Goal: Complete application form

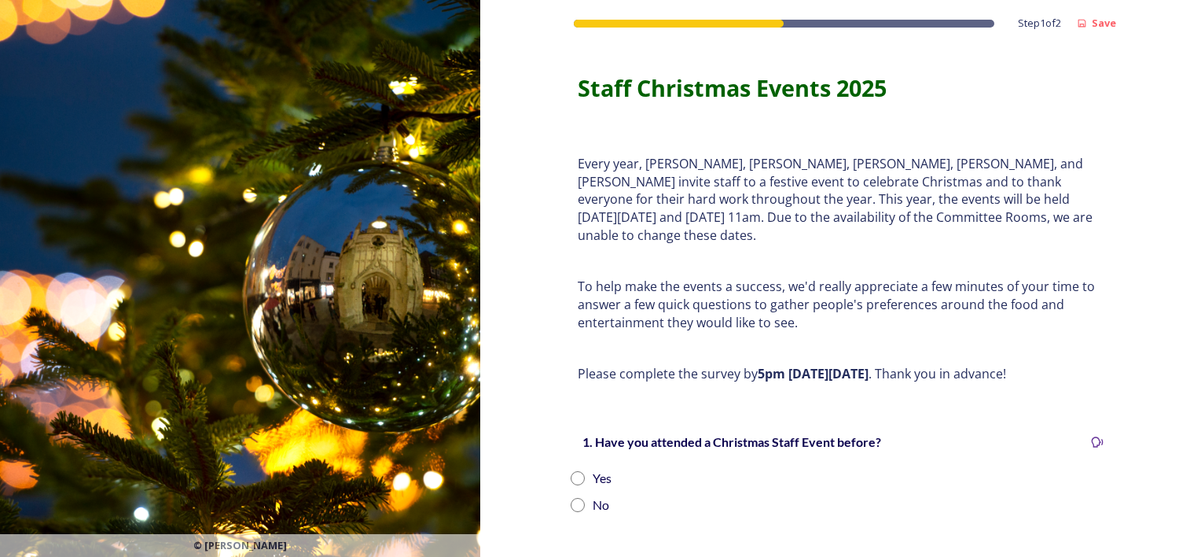
click at [572, 498] on input "radio" at bounding box center [578, 505] width 14 height 14
radio input "true"
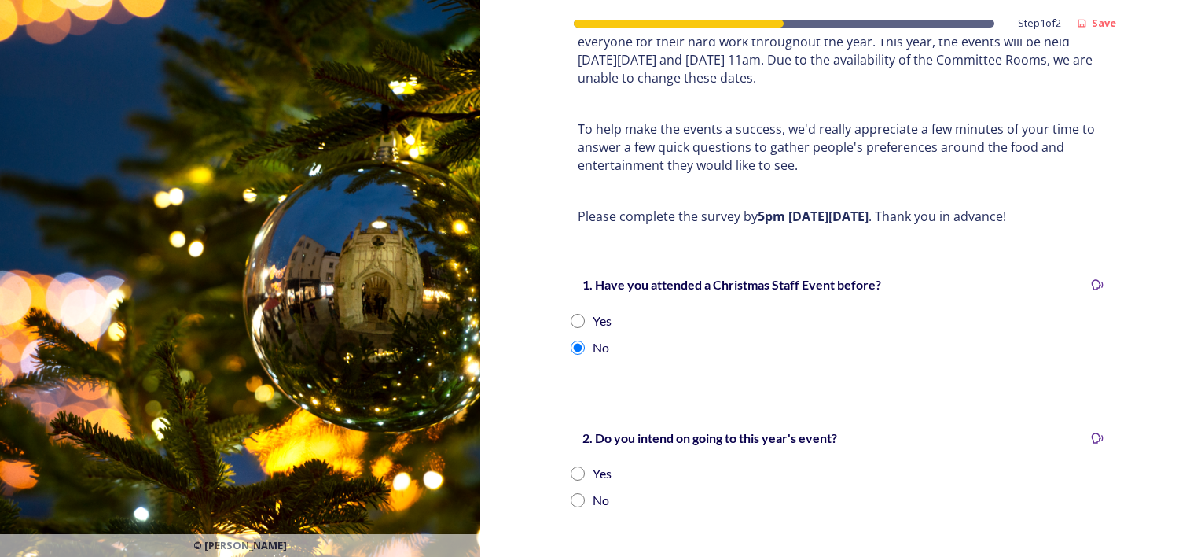
scroll to position [236, 0]
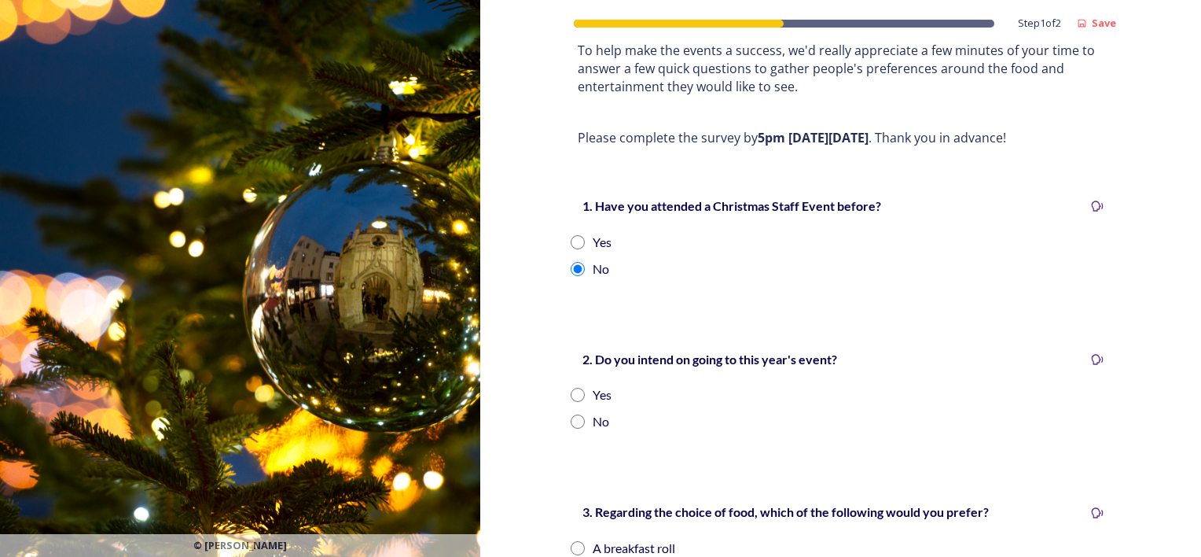
click at [571, 388] on input "radio" at bounding box center [578, 395] width 14 height 14
radio input "true"
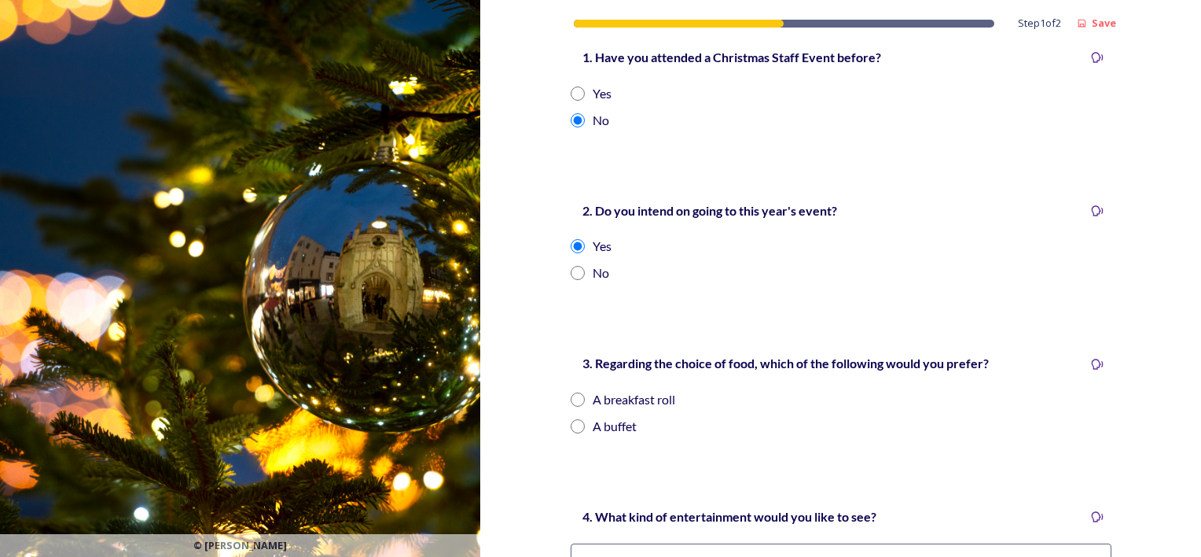
scroll to position [393, 0]
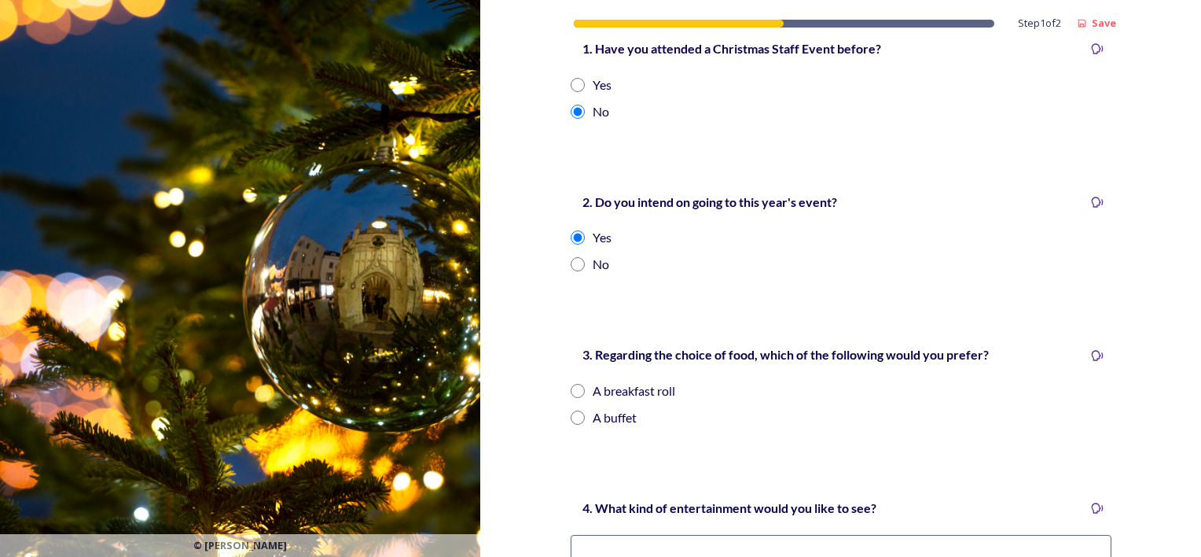
click at [571, 410] on input "radio" at bounding box center [578, 417] width 14 height 14
radio input "true"
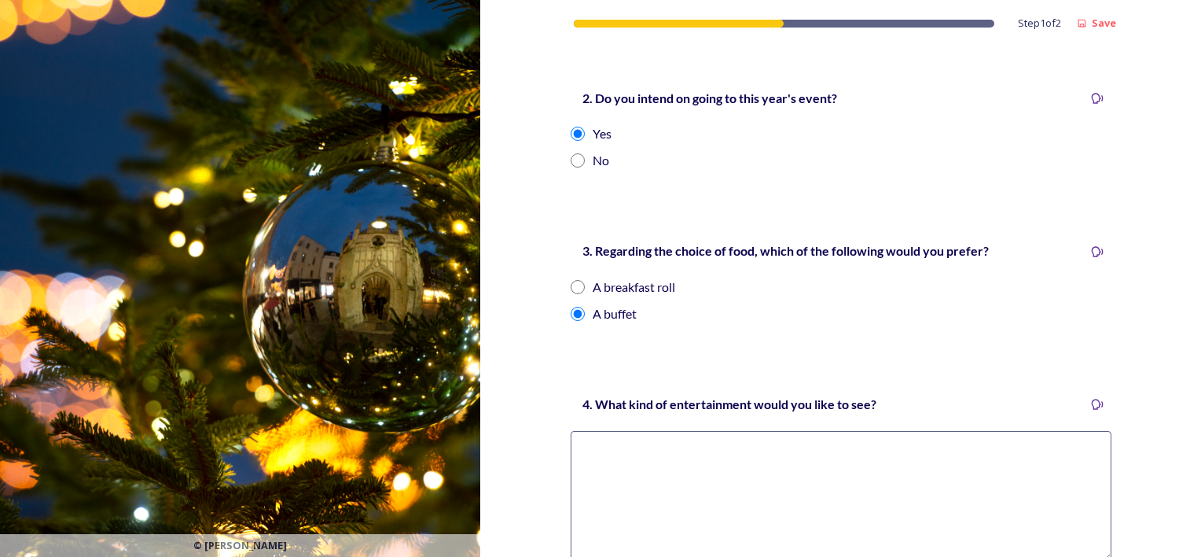
scroll to position [629, 0]
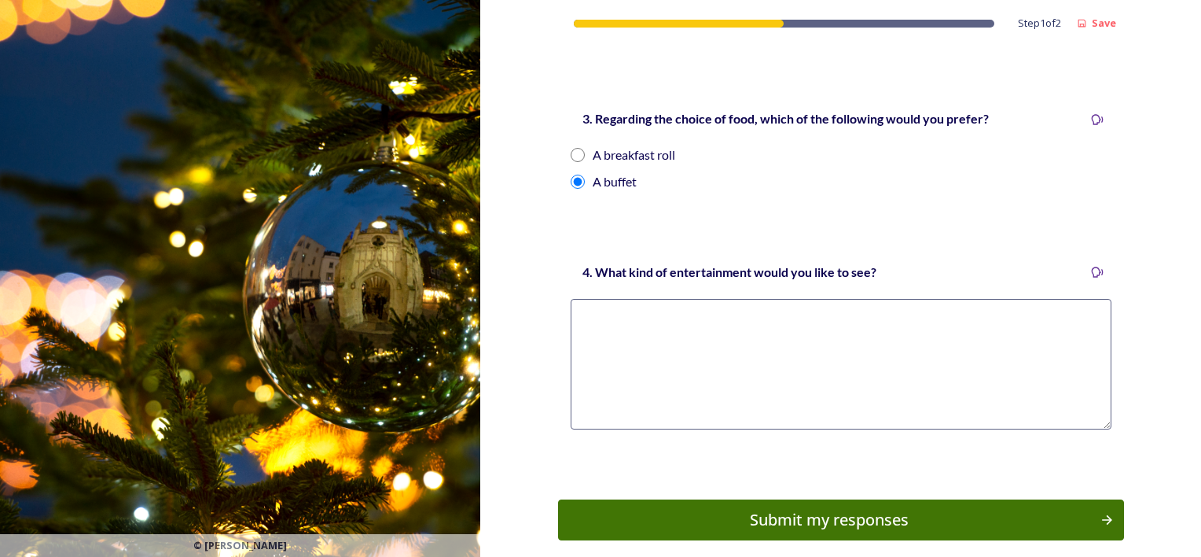
click at [594, 326] on textarea at bounding box center [841, 364] width 541 height 131
click at [579, 299] on textarea "SOme sort of Music!" at bounding box center [841, 364] width 541 height 131
type textarea "Some sort of Music!"
click at [764, 519] on button "Submit my responses" at bounding box center [841, 520] width 572 height 42
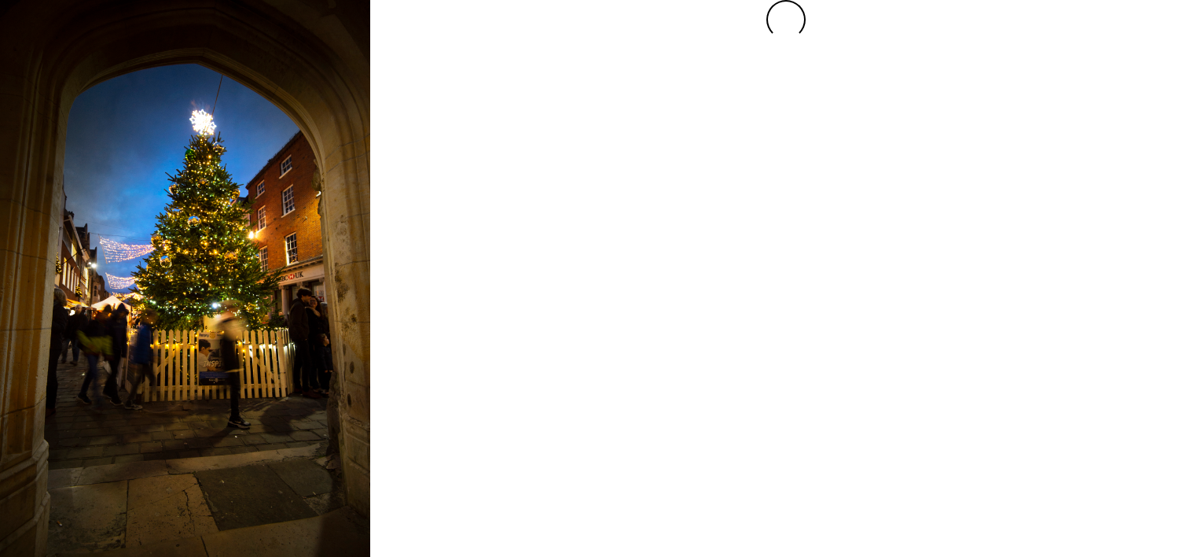
scroll to position [0, 0]
